Goal: Task Accomplishment & Management: Use online tool/utility

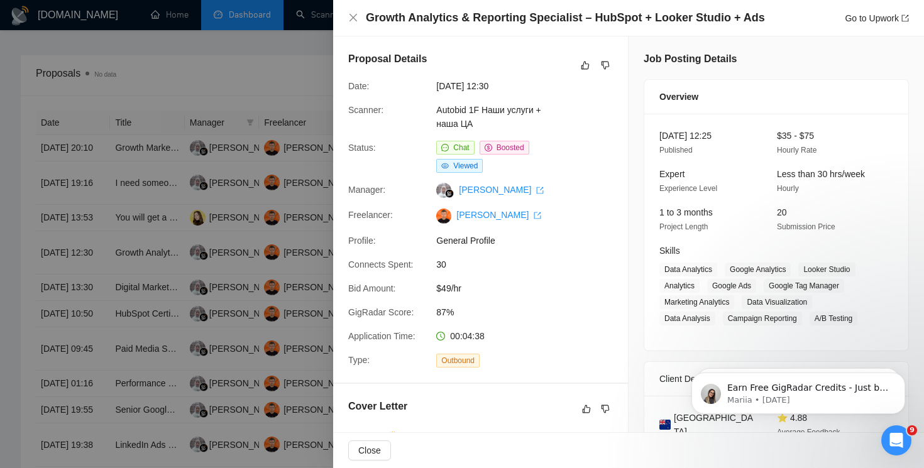
scroll to position [936, 0]
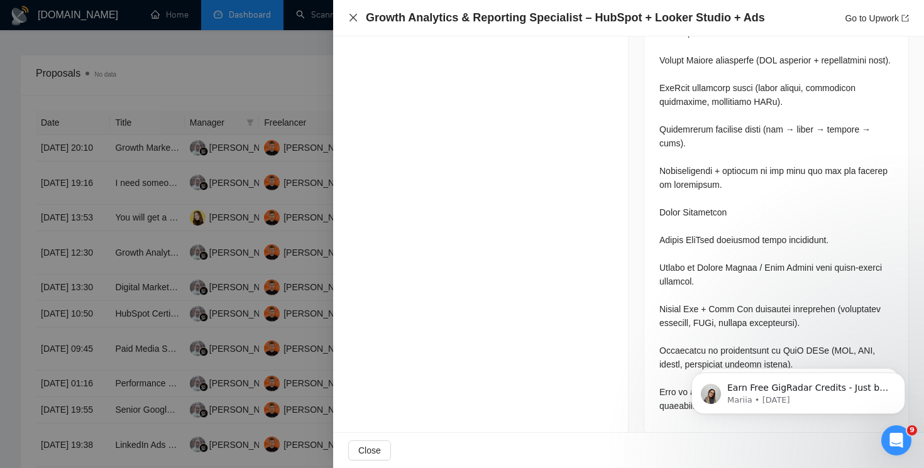
click at [351, 18] on icon "close" at bounding box center [353, 18] width 10 height 10
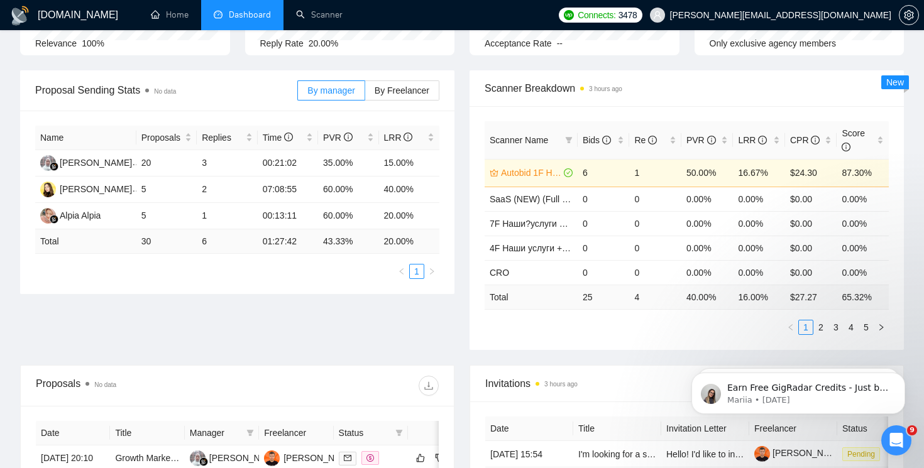
scroll to position [0, 0]
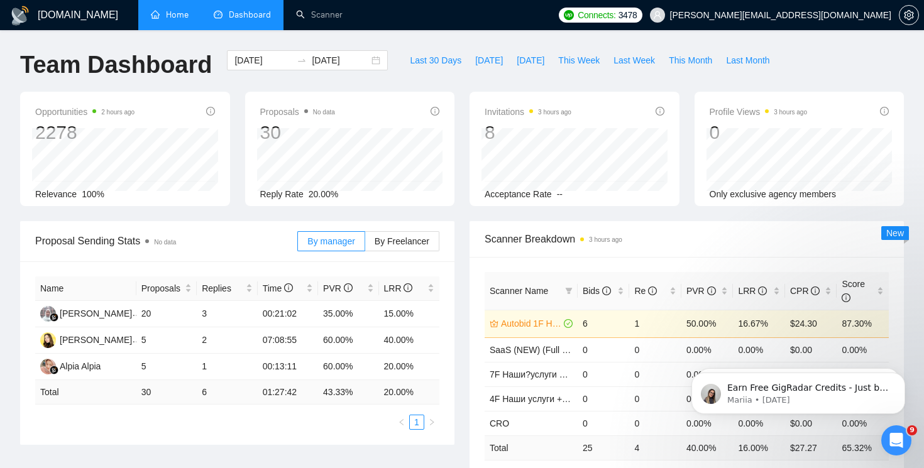
click at [178, 15] on link "Home" at bounding box center [170, 14] width 38 height 11
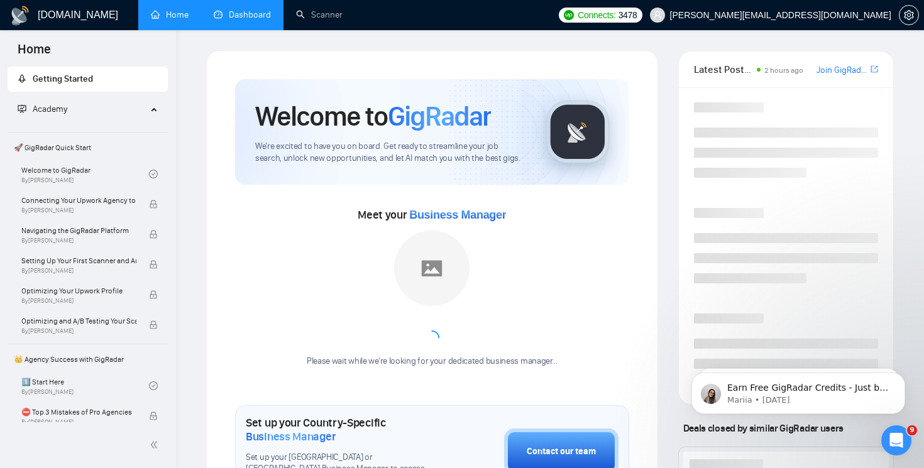
click at [248, 18] on link "Dashboard" at bounding box center [242, 14] width 57 height 11
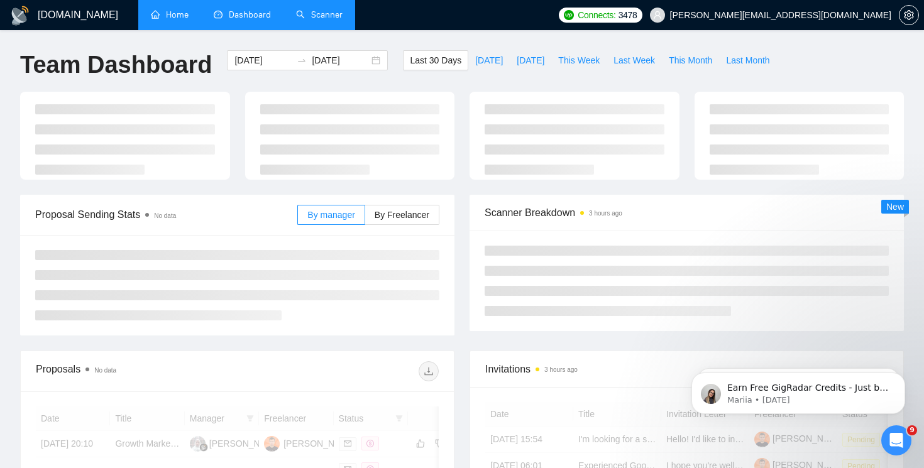
click at [337, 16] on link "Scanner" at bounding box center [319, 14] width 47 height 11
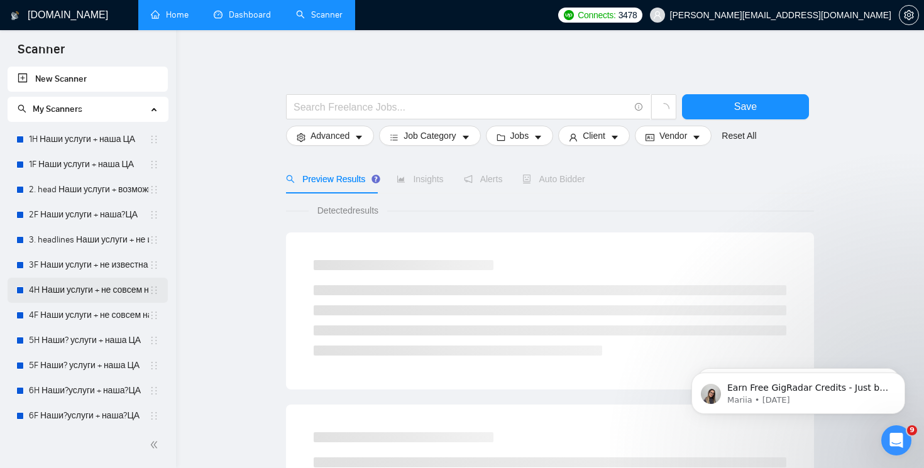
scroll to position [233, 0]
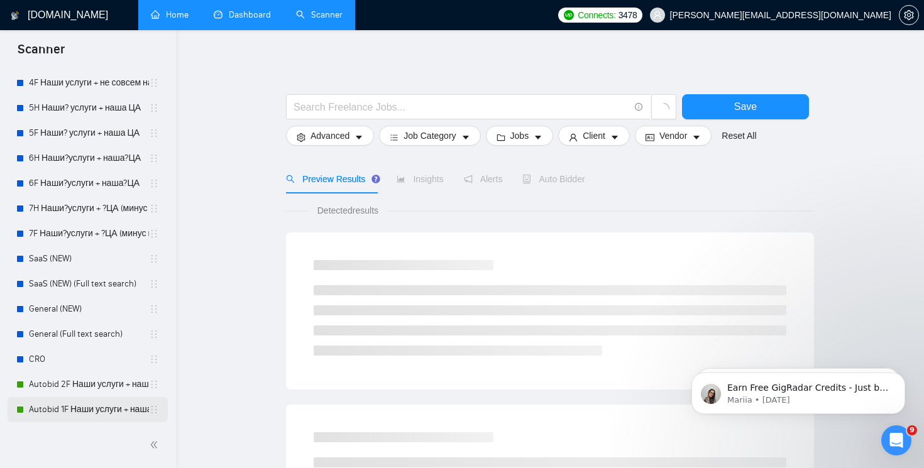
click at [78, 403] on link "Autobid 1F Наши услуги + наша ЦА" at bounding box center [89, 409] width 120 height 25
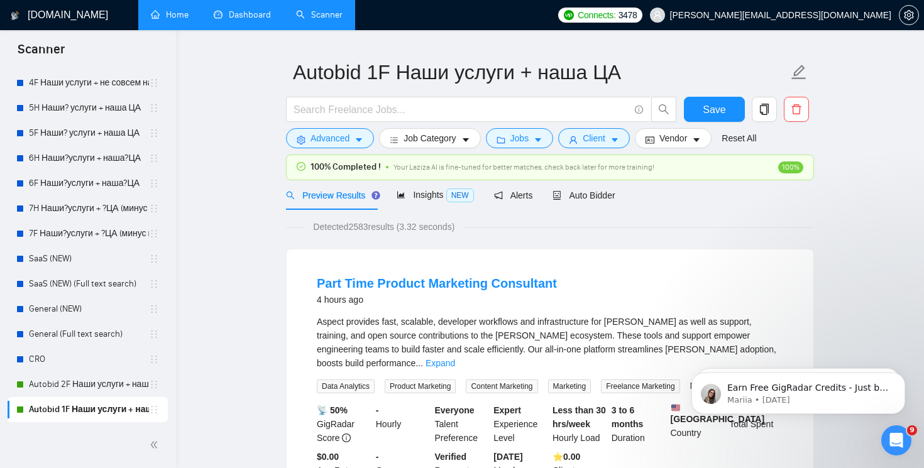
scroll to position [40, 0]
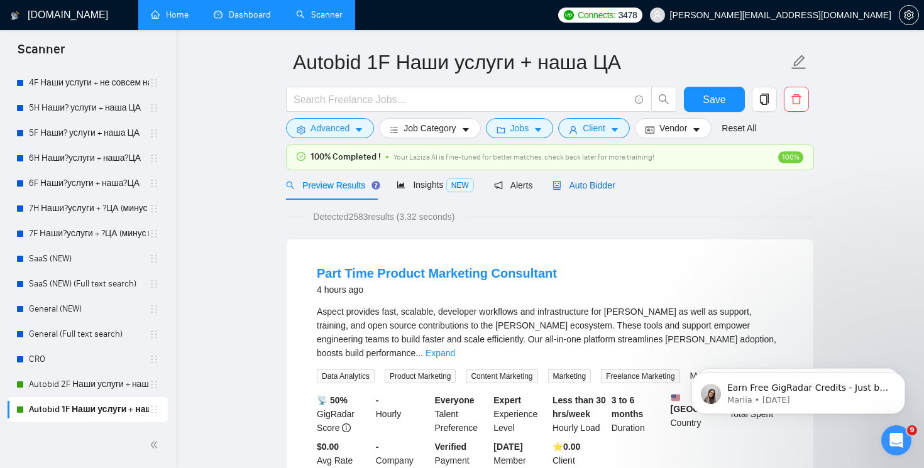
click at [590, 183] on span "Auto Bidder" at bounding box center [583, 185] width 62 height 10
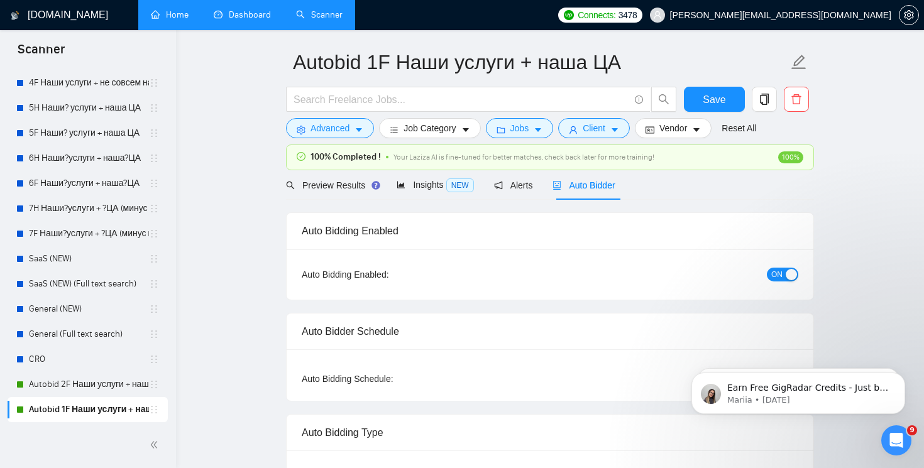
radio input "false"
radio input "true"
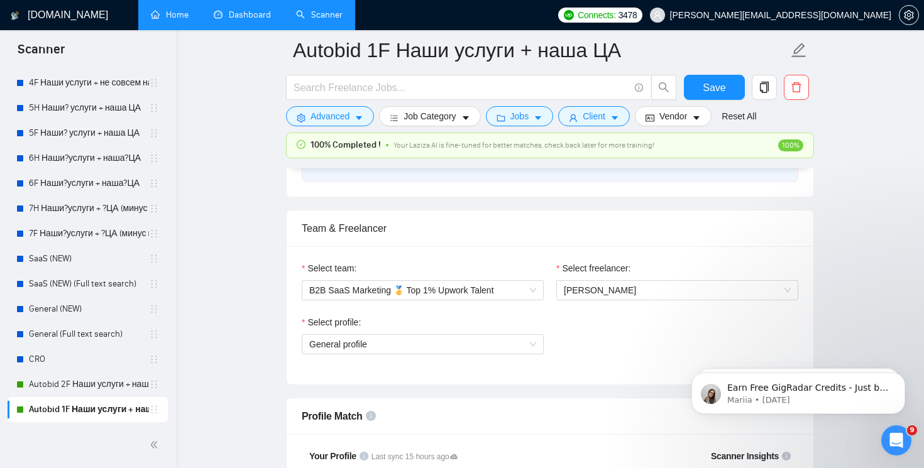
scroll to position [777, 0]
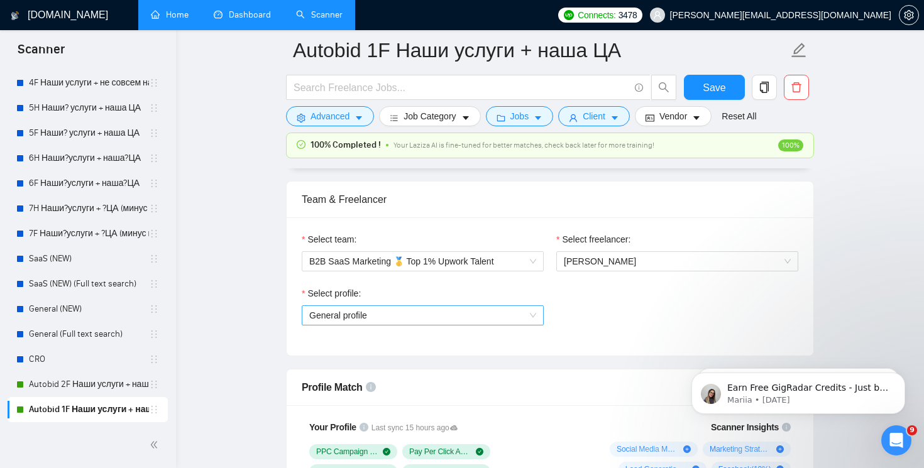
click at [535, 319] on span "General profile" at bounding box center [422, 315] width 227 height 19
click at [610, 314] on div "Select profile: General profile" at bounding box center [549, 314] width 509 height 54
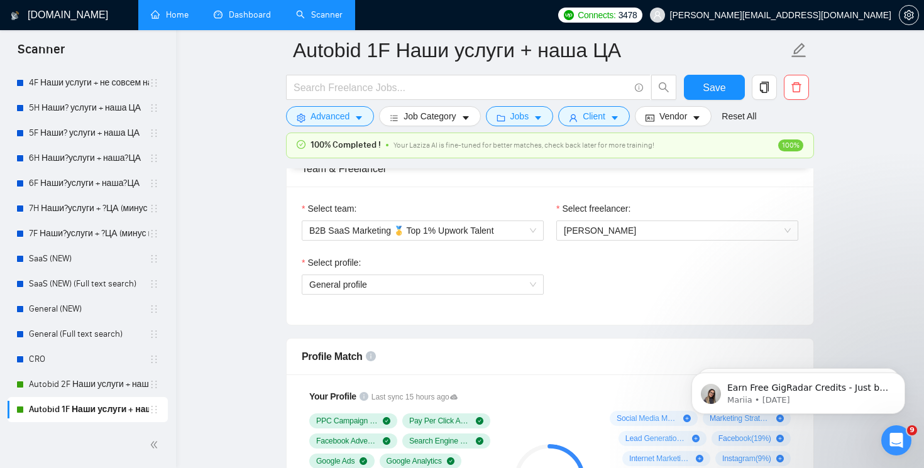
scroll to position [819, 0]
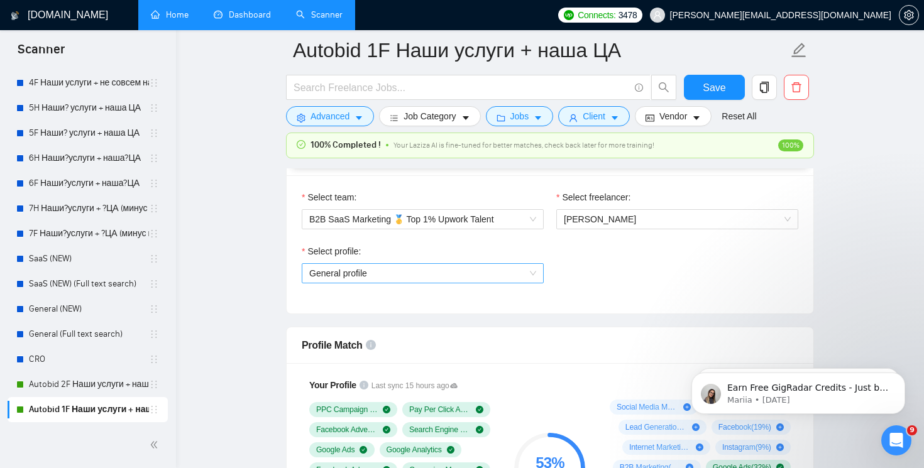
click at [469, 281] on span "General profile" at bounding box center [422, 273] width 227 height 19
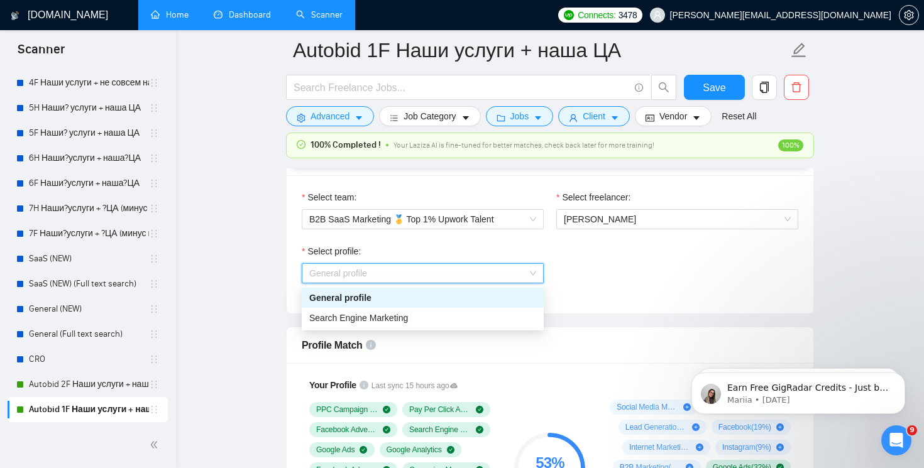
click at [630, 279] on div "Select profile: General profile" at bounding box center [549, 271] width 509 height 54
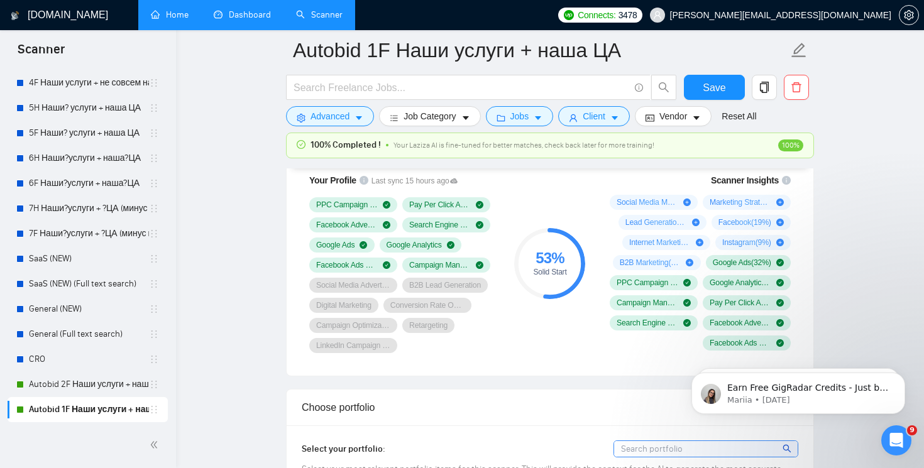
scroll to position [1016, 0]
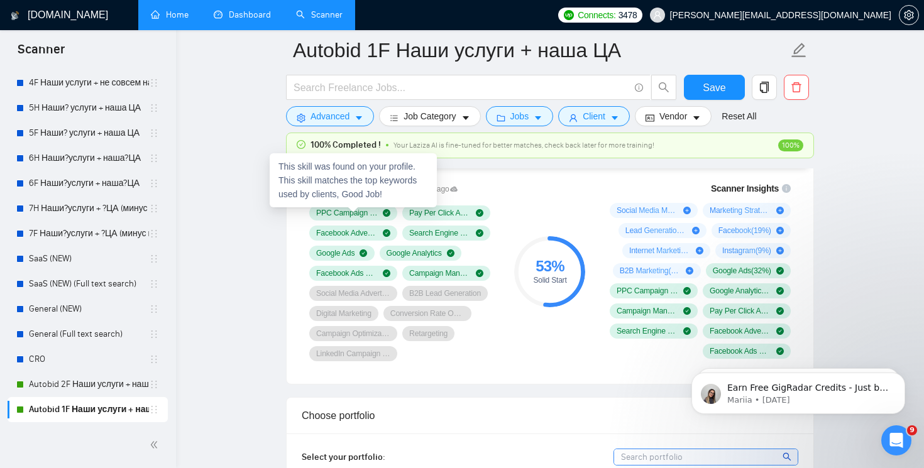
click at [369, 214] on span "PPC Campaign Setup & Management" at bounding box center [347, 213] width 62 height 10
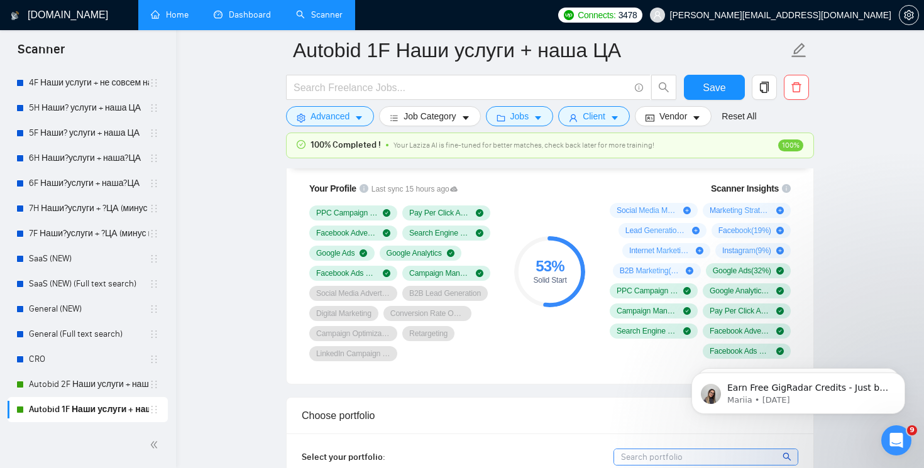
click at [379, 214] on div "PPC Campaign Setup & Management" at bounding box center [353, 213] width 74 height 10
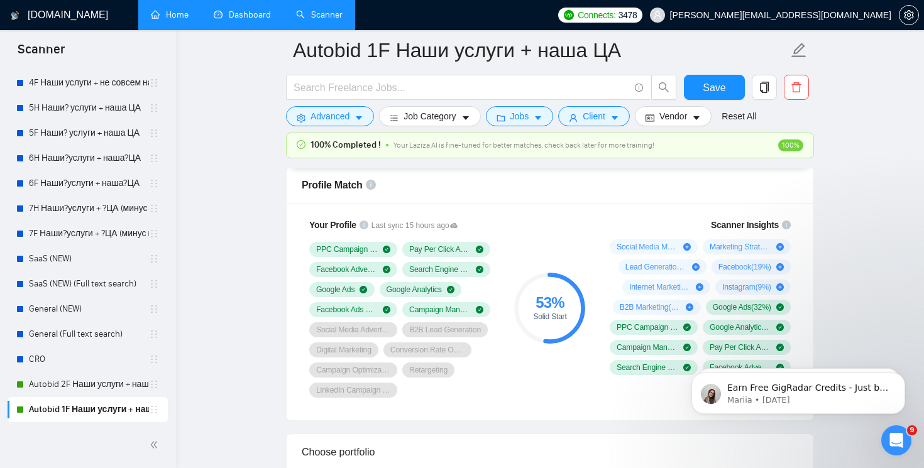
scroll to position [982, 0]
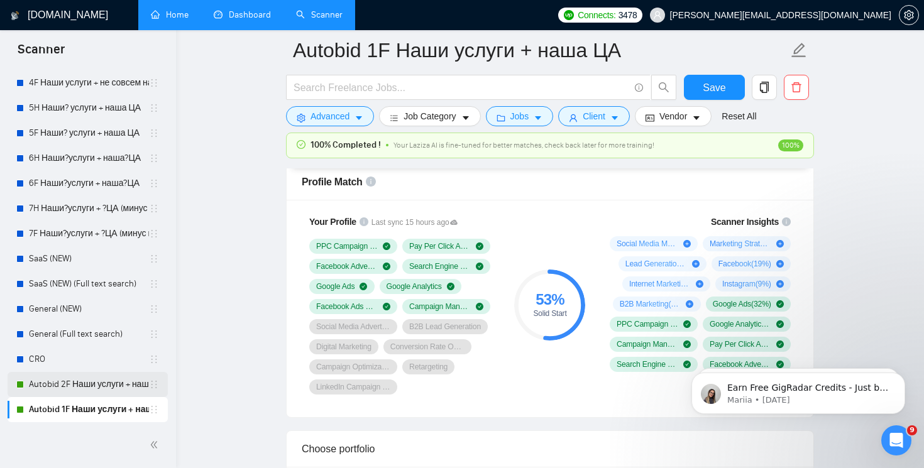
click at [90, 385] on link "Autobid 2F Наши услуги + наша?ЦА" at bounding box center [89, 384] width 120 height 25
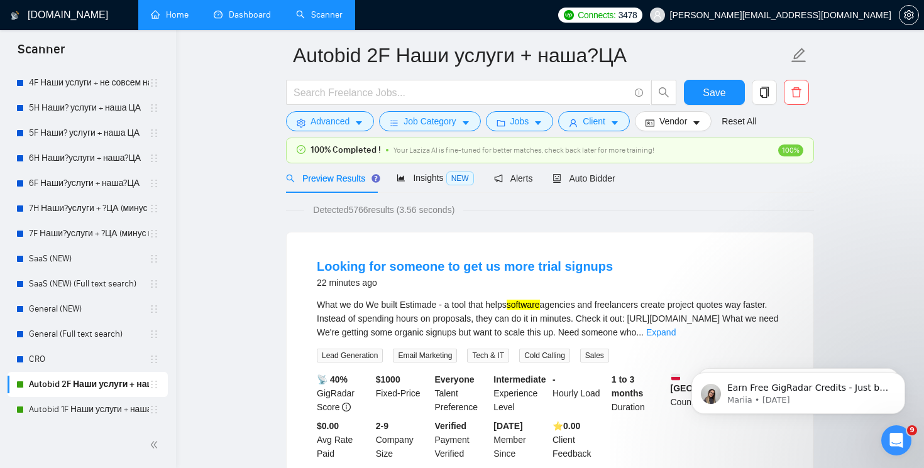
scroll to position [51, 0]
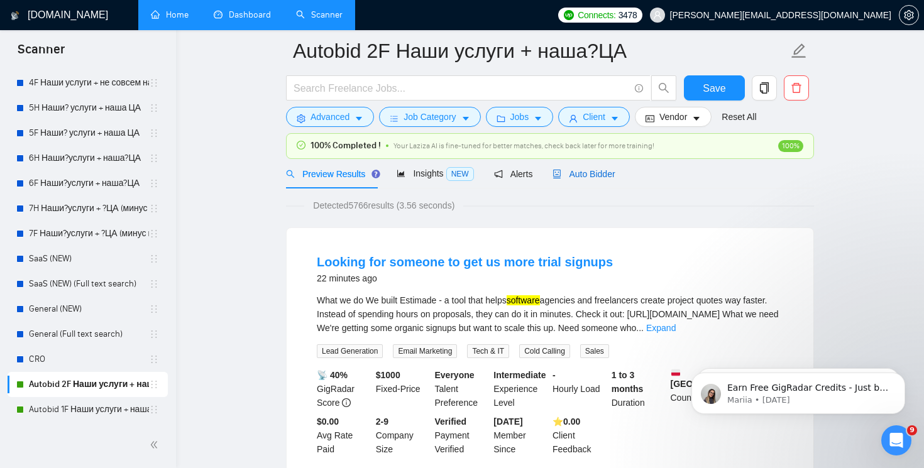
click at [606, 175] on span "Auto Bidder" at bounding box center [583, 174] width 62 height 10
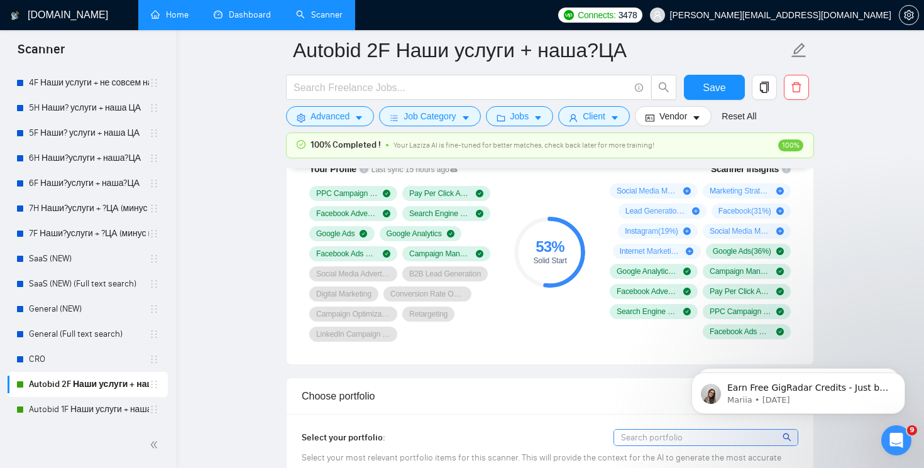
scroll to position [1048, 0]
